Goal: Information Seeking & Learning: Learn about a topic

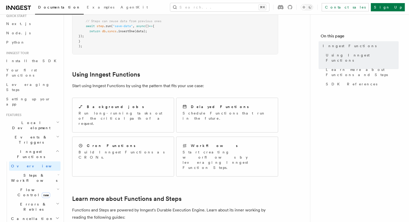
scroll to position [23, 0]
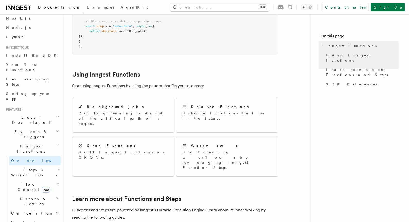
click at [57, 183] on icon "button" at bounding box center [58, 183] width 2 height 1
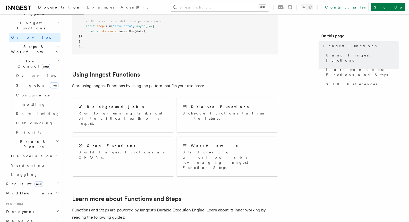
scroll to position [147, 0]
click at [55, 181] on icon "button" at bounding box center [57, 183] width 4 height 4
click at [39, 200] on span "React hooks / Next.js" at bounding box center [34, 204] width 46 height 9
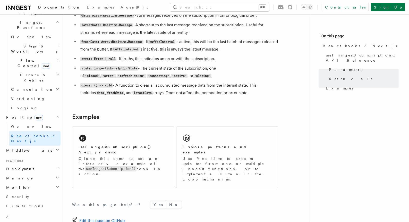
scroll to position [455, 0]
click at [234, 156] on p "Use Realtime to stream updates from one or multiple Inngest functions, or to im…" at bounding box center [227, 169] width 89 height 26
click at [141, 147] on h2 "useInngestSubscription() Next.js demo" at bounding box center [123, 149] width 89 height 10
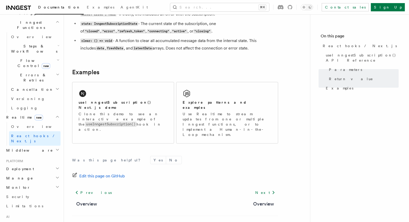
scroll to position [503, 0]
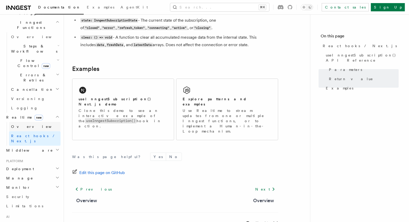
click at [29, 122] on link "Overview" at bounding box center [35, 126] width 52 height 9
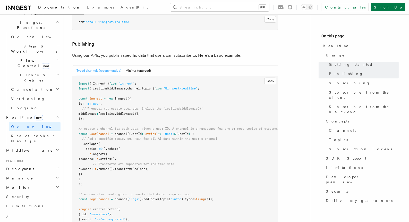
scroll to position [312, 0]
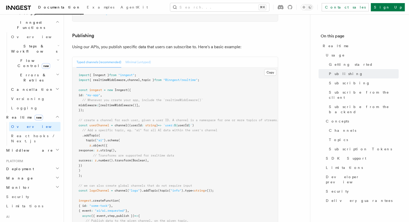
click at [137, 57] on button "Minimal (untyped)" at bounding box center [138, 62] width 26 height 11
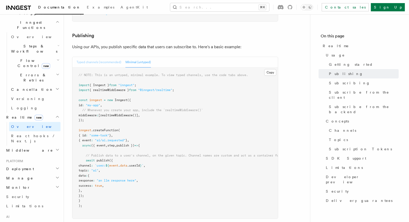
click at [112, 57] on button "Typed channels (recommended)" at bounding box center [99, 62] width 45 height 11
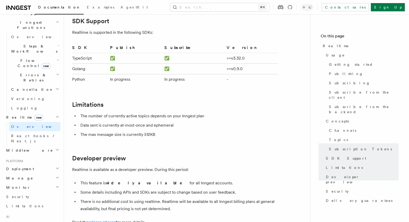
scroll to position [1514, 0]
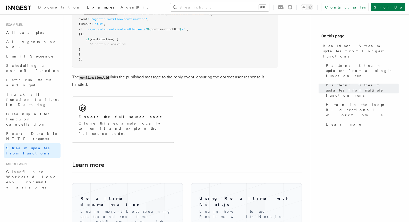
scroll to position [1272, 0]
